Goal: Transaction & Acquisition: Purchase product/service

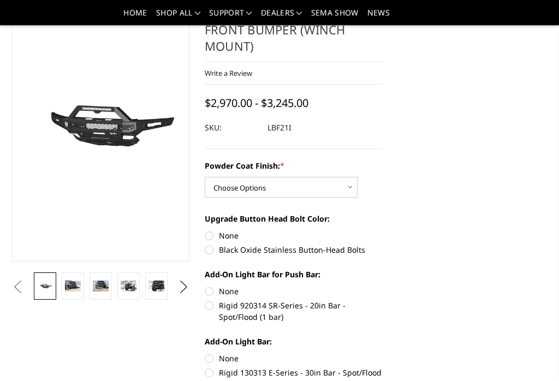
scroll to position [67, 0]
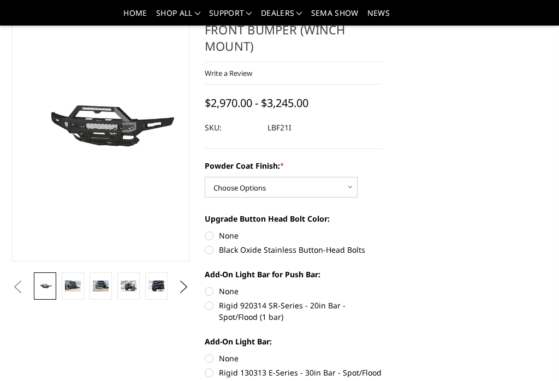
click at [70, 286] on img at bounding box center [73, 285] width 16 height 10
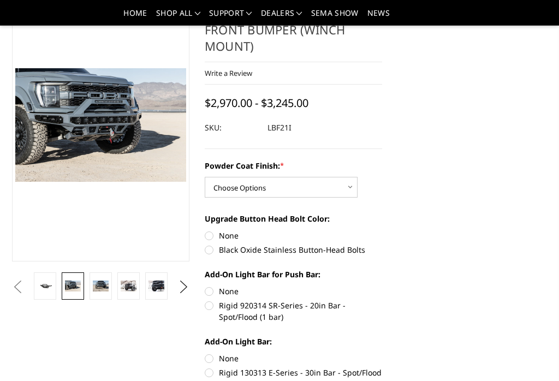
scroll to position [70, 0]
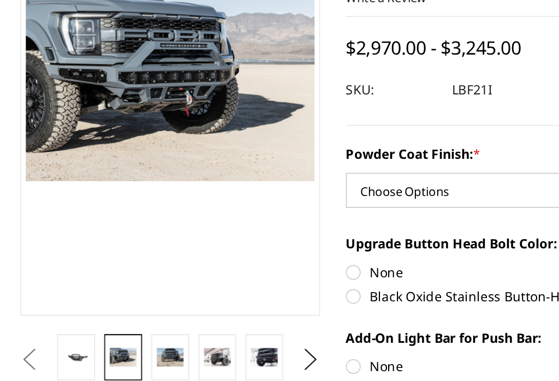
click at [135, 277] on img at bounding box center [129, 282] width 16 height 10
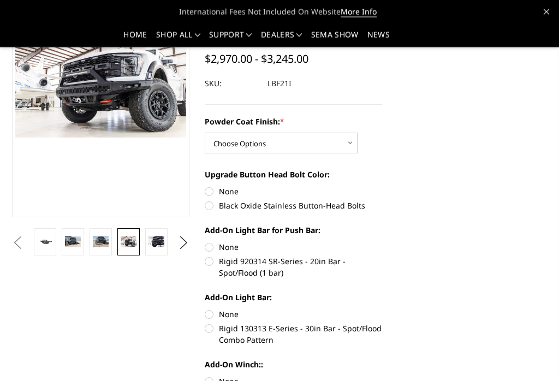
scroll to position [111, 0]
click at [211, 211] on label "Black Oxide Stainless Button-Head Bolts" at bounding box center [293, 205] width 177 height 11
click at [382, 186] on input "Black Oxide Stainless Button-Head Bolts" at bounding box center [382, 185] width 1 height 1
radio input "true"
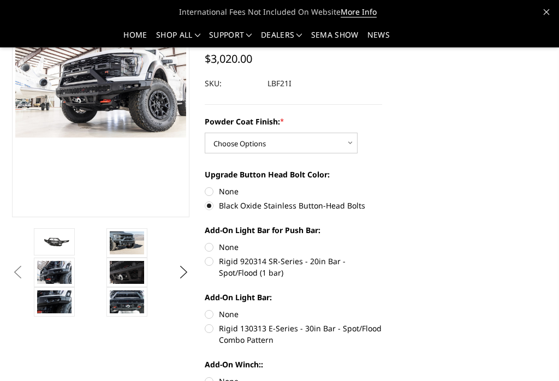
click at [130, 304] on img at bounding box center [127, 301] width 34 height 23
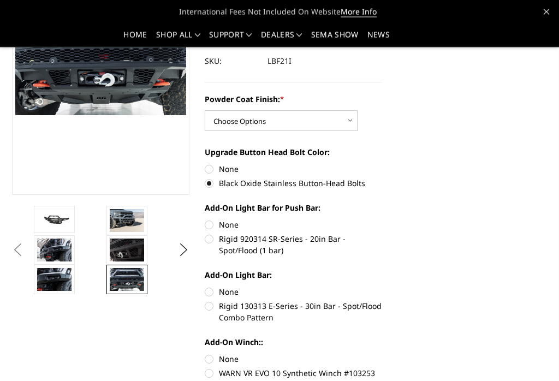
scroll to position [155, 0]
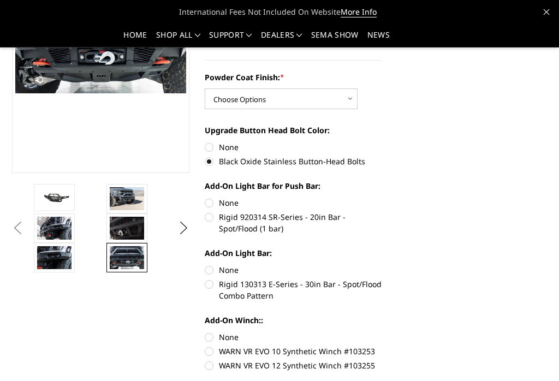
click at [215, 219] on label "Rigid 920314 SR-Series - 20in Bar - Spot/Flood (1 bar)" at bounding box center [293, 222] width 177 height 23
click at [382, 197] on input "Rigid 920314 SR-Series - 20in Bar - Spot/Flood (1 bar)" at bounding box center [382, 197] width 1 height 1
radio input "true"
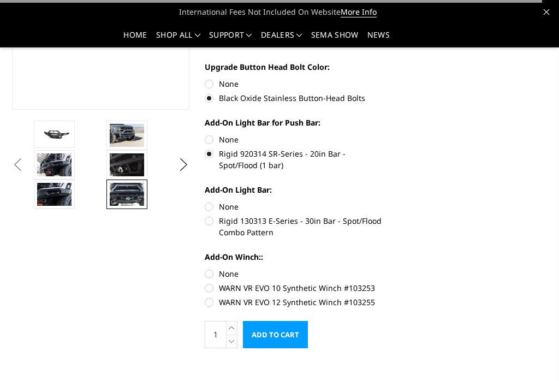
scroll to position [230, 0]
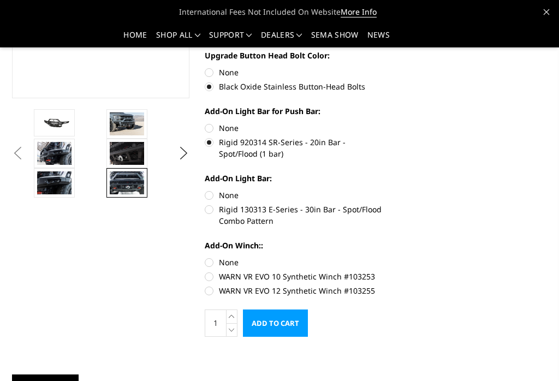
click at [216, 211] on label "Rigid 130313 E-Series - 30in Bar - Spot/Flood Combo Pattern" at bounding box center [293, 214] width 177 height 23
click at [382, 190] on input "Rigid 130313 E-Series - 30in Bar - Spot/Flood Combo Pattern" at bounding box center [382, 189] width 1 height 1
radio input "true"
click at [208, 290] on label "WARN VR EVO 12 Synthetic Winch #103255" at bounding box center [293, 290] width 177 height 11
click at [382, 271] on input "WARN VR EVO 12 Synthetic Winch #103255" at bounding box center [382, 271] width 1 height 1
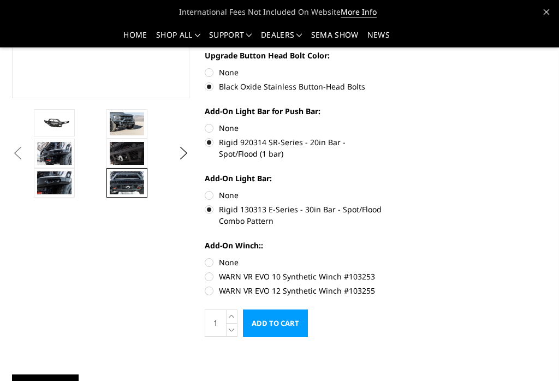
radio input "true"
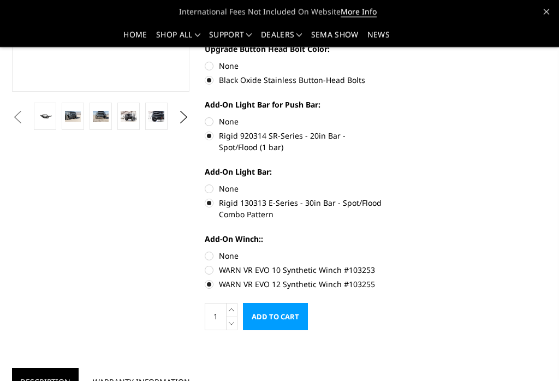
scroll to position [237, 0]
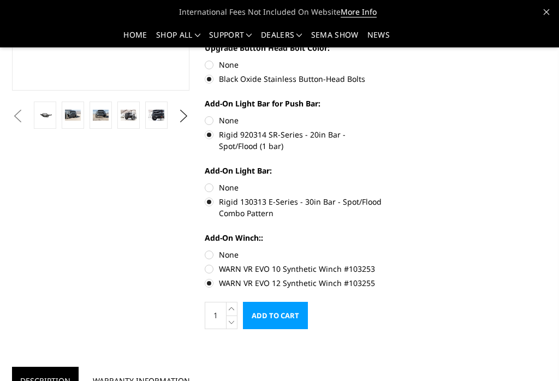
click at [286, 318] on input "Add to Cart" at bounding box center [275, 315] width 65 height 27
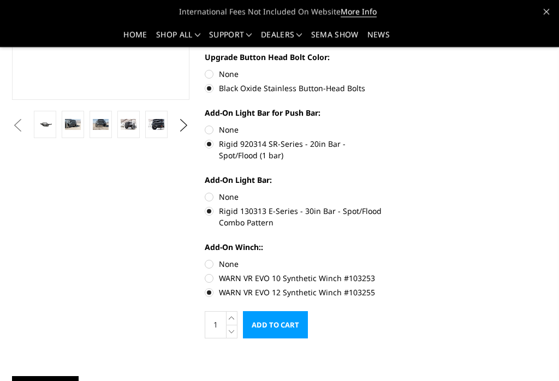
scroll to position [228, 0]
click at [294, 327] on input "Add to Cart" at bounding box center [275, 324] width 65 height 27
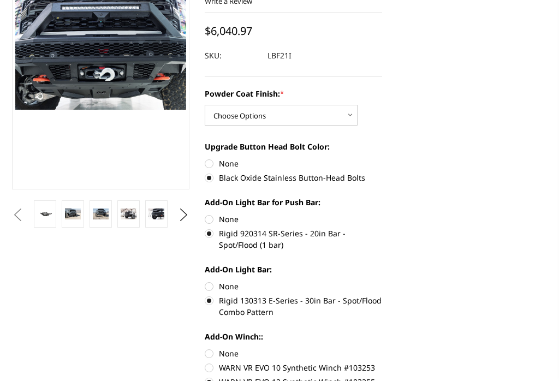
scroll to position [0, 0]
